Goal: Task Accomplishment & Management: Manage account settings

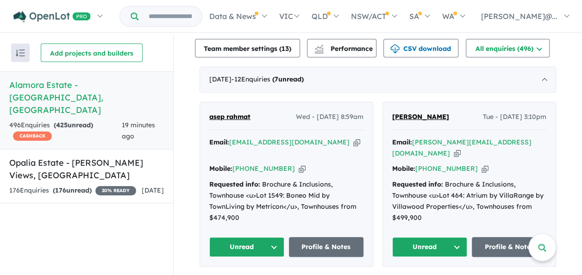
scroll to position [370, 0]
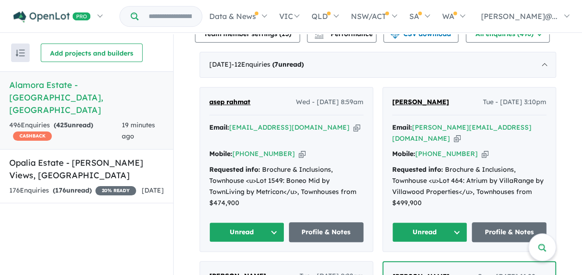
click at [299, 149] on icon "button" at bounding box center [302, 154] width 7 height 10
click at [308, 232] on link "Profile & Notes" at bounding box center [326, 232] width 75 height 20
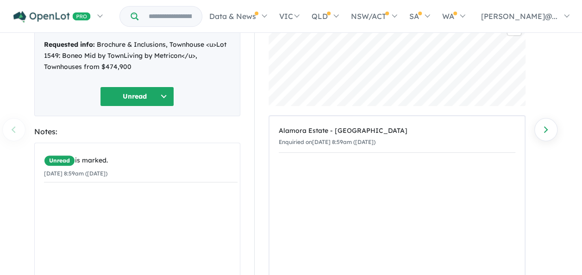
scroll to position [93, 0]
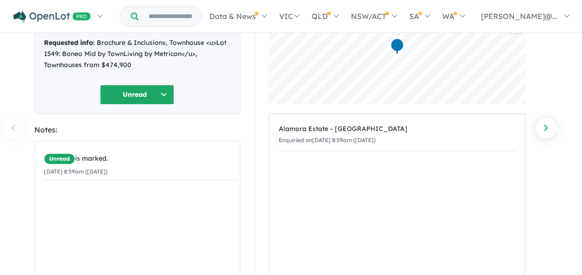
click at [169, 95] on button "Unread" at bounding box center [137, 95] width 74 height 20
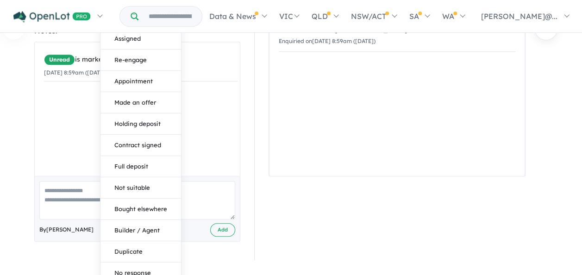
scroll to position [197, 0]
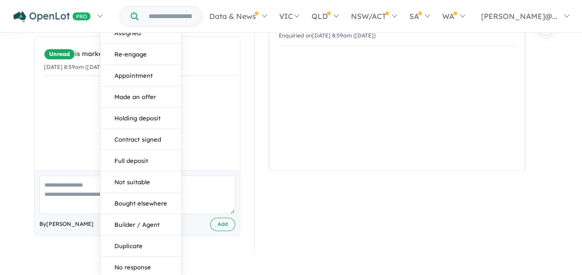
click at [138, 266] on button "No response" at bounding box center [140, 267] width 81 height 21
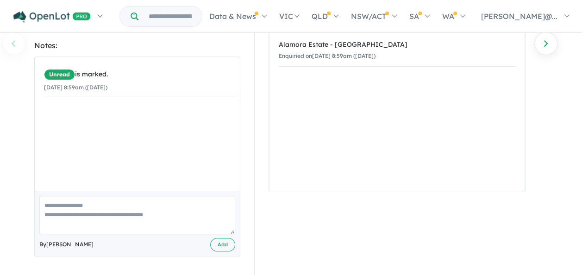
scroll to position [175, 0]
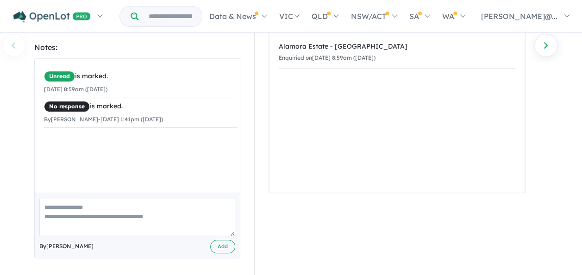
click at [68, 214] on textarea at bounding box center [137, 217] width 196 height 38
type textarea "**********"
click at [222, 243] on button "Add" at bounding box center [222, 246] width 25 height 13
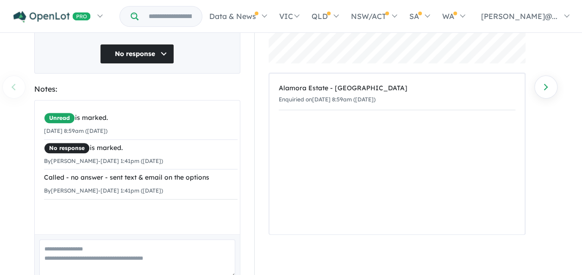
scroll to position [36, 0]
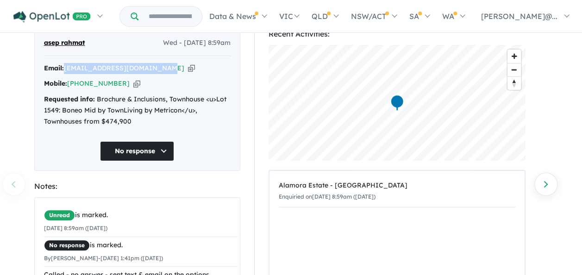
drag, startPoint x: 168, startPoint y: 67, endPoint x: 68, endPoint y: 71, distance: 100.6
click at [68, 71] on div "Email: asep_rahmat47@yahoo.com.au Copied!" at bounding box center [137, 68] width 187 height 11
copy a%20Alamora%20Estate%20-%20Tarneit"] "[EMAIL_ADDRESS][DOMAIN_NAME]"
drag, startPoint x: 119, startPoint y: 85, endPoint x: 73, endPoint y: 87, distance: 45.9
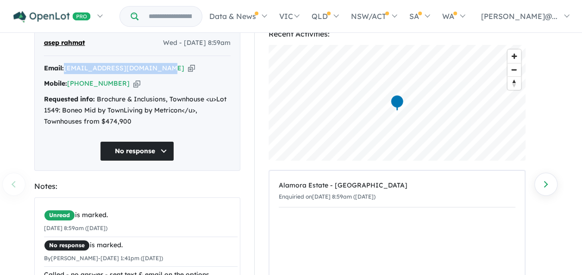
click at [73, 87] on div "Mobile: +61 426 820 154 Copied!" at bounding box center [137, 83] width 187 height 11
copy link "61 426 820 154"
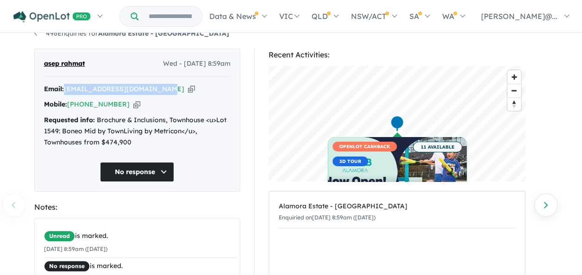
scroll to position [0, 0]
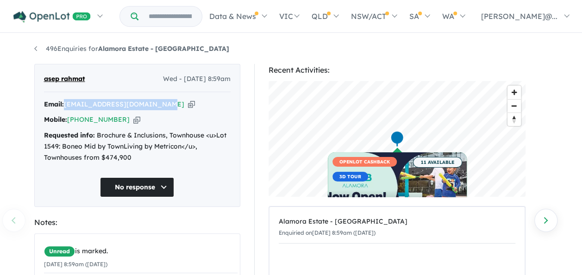
click at [37, 48] on link "496 Enquiries for Alamora Estate - Tarneit" at bounding box center [131, 48] width 195 height 8
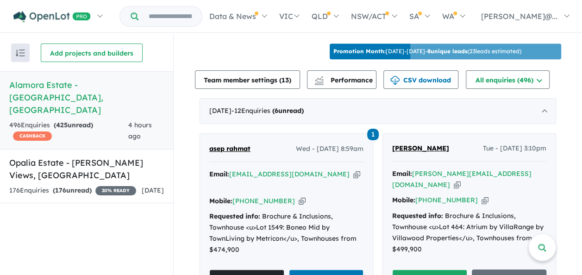
scroll to position [370, 0]
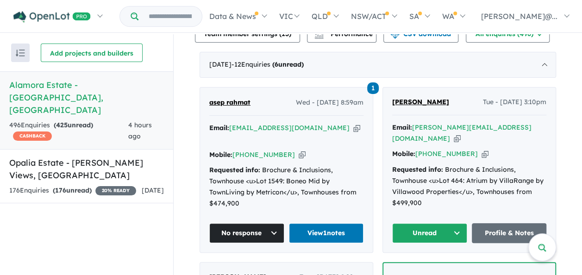
click at [461, 134] on icon "button" at bounding box center [457, 139] width 7 height 10
click at [448, 231] on button "Unread" at bounding box center [429, 233] width 75 height 20
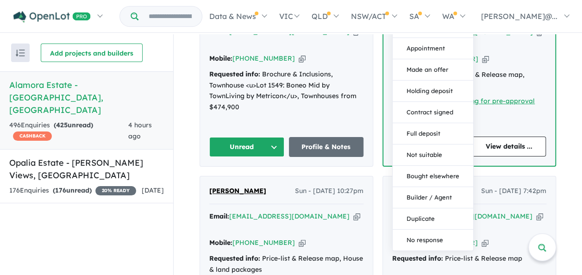
scroll to position [648, 0]
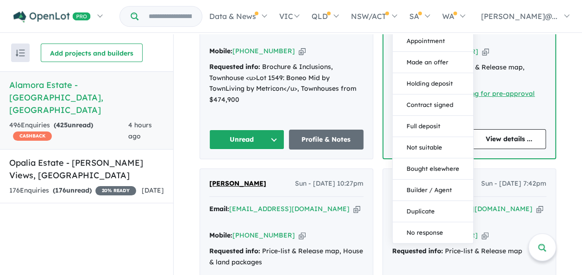
click at [430, 228] on button "No response" at bounding box center [433, 232] width 81 height 21
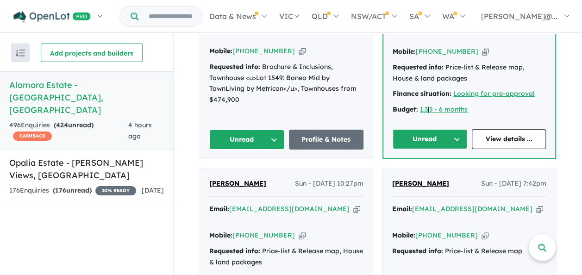
click at [451, 129] on button "Unread" at bounding box center [430, 139] width 75 height 20
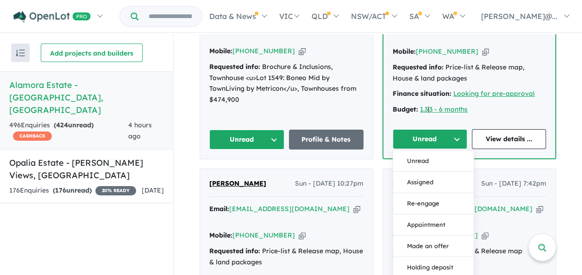
click at [498, 129] on link "View details ..." at bounding box center [509, 139] width 75 height 20
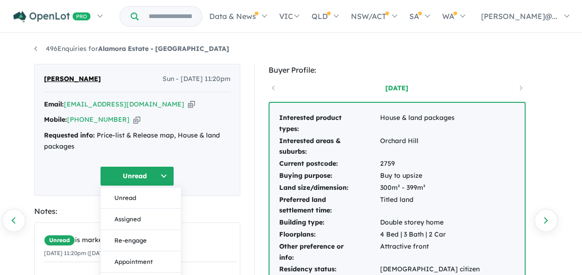
click at [239, 179] on div "Akalpal singh Sun - 07/09/2025, 11:20pm Email: iqbal4raj@yahoo.com.au Copied! M…" at bounding box center [137, 130] width 206 height 132
drag, startPoint x: 151, startPoint y: 106, endPoint x: 162, endPoint y: 106, distance: 10.7
click at [188, 106] on icon "button" at bounding box center [191, 105] width 7 height 10
